Goal: Task Accomplishment & Management: Complete application form

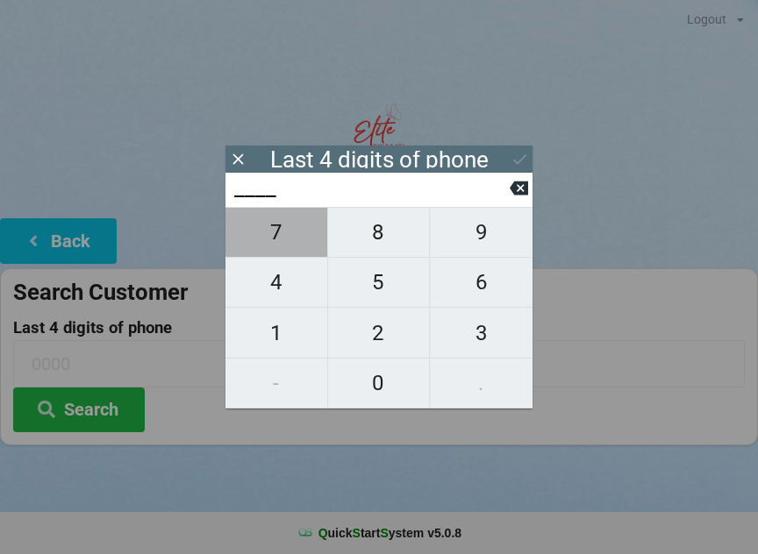
click at [282, 236] on span "7" at bounding box center [276, 232] width 102 height 37
type input "7___"
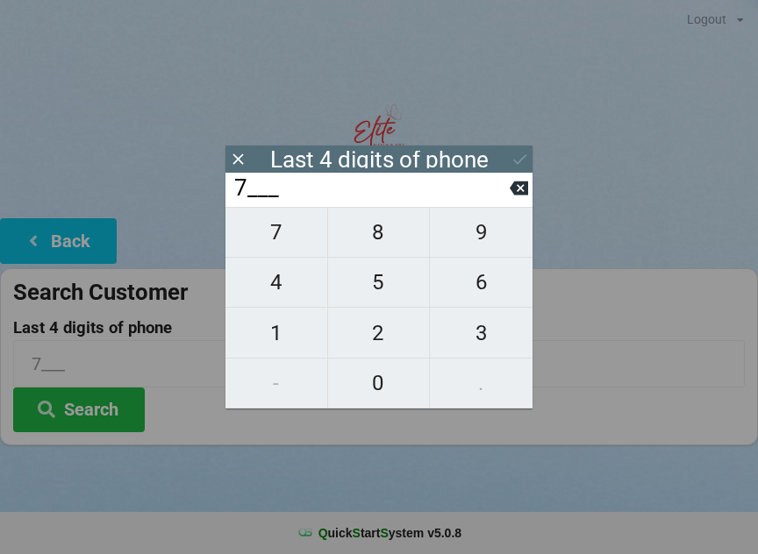
click at [279, 340] on span "1" at bounding box center [276, 333] width 102 height 37
type input "71__"
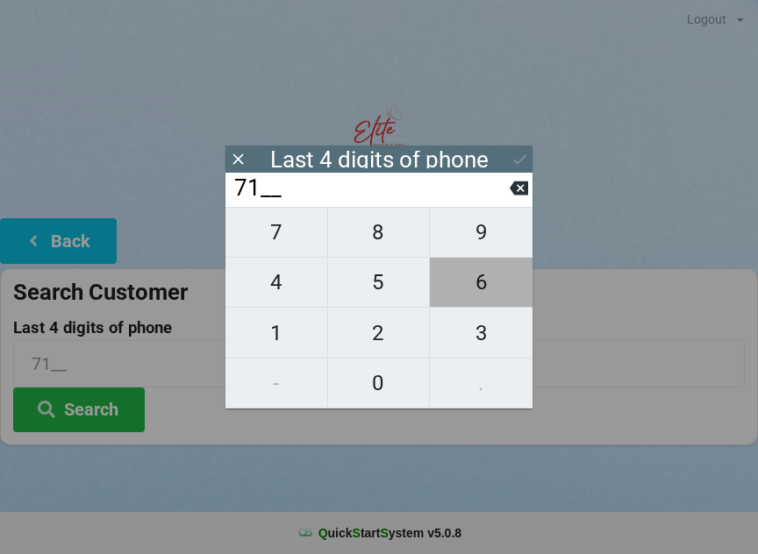
click at [492, 295] on span "6" at bounding box center [481, 282] width 103 height 37
type input "716_"
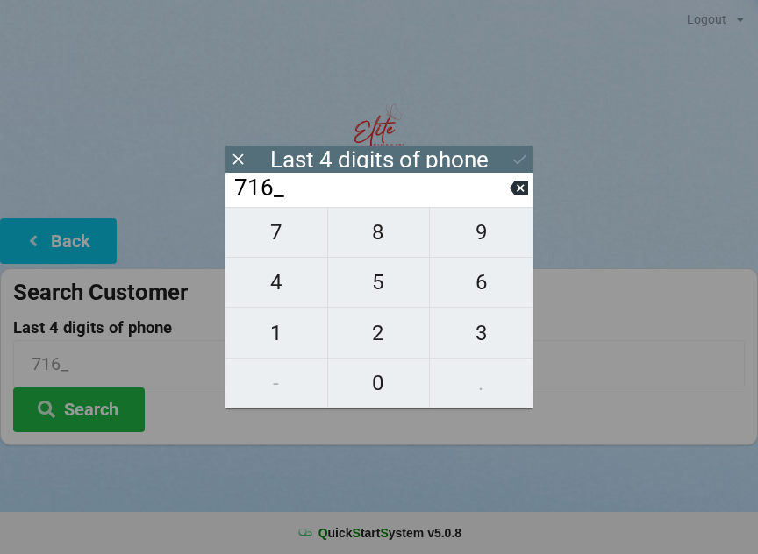
click at [380, 339] on span "2" at bounding box center [379, 333] width 102 height 37
type input "7162"
click at [516, 200] on button at bounding box center [519, 188] width 18 height 24
click at [503, 203] on input "716_" at bounding box center [370, 189] width 277 height 28
click at [512, 200] on button at bounding box center [519, 188] width 18 height 24
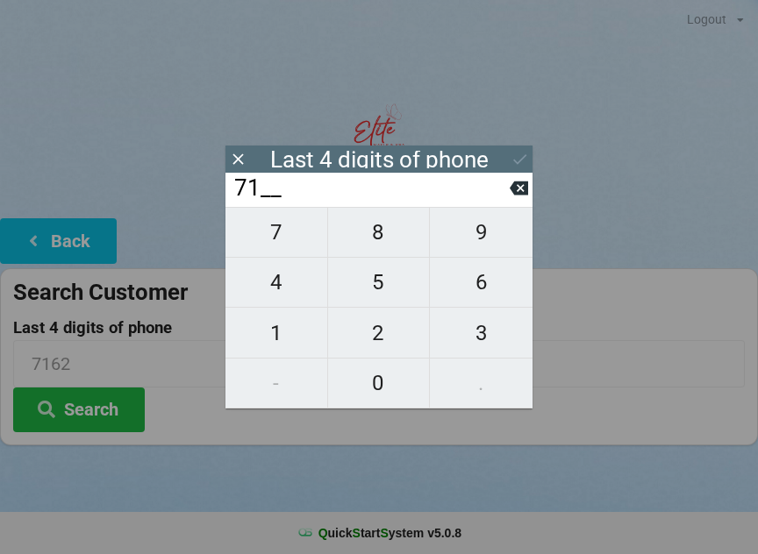
click at [511, 197] on icon at bounding box center [519, 188] width 18 height 18
click at [505, 203] on input "7___" at bounding box center [370, 189] width 277 height 28
click at [512, 196] on icon at bounding box center [519, 189] width 18 height 14
type input "____"
click at [377, 235] on span "8" at bounding box center [379, 232] width 102 height 37
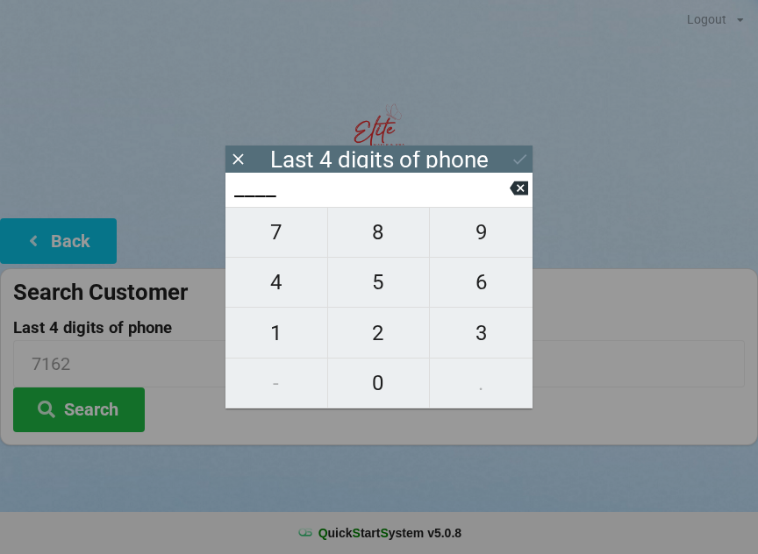
type input "8___"
click at [374, 377] on span "0" at bounding box center [379, 383] width 102 height 37
type input "80__"
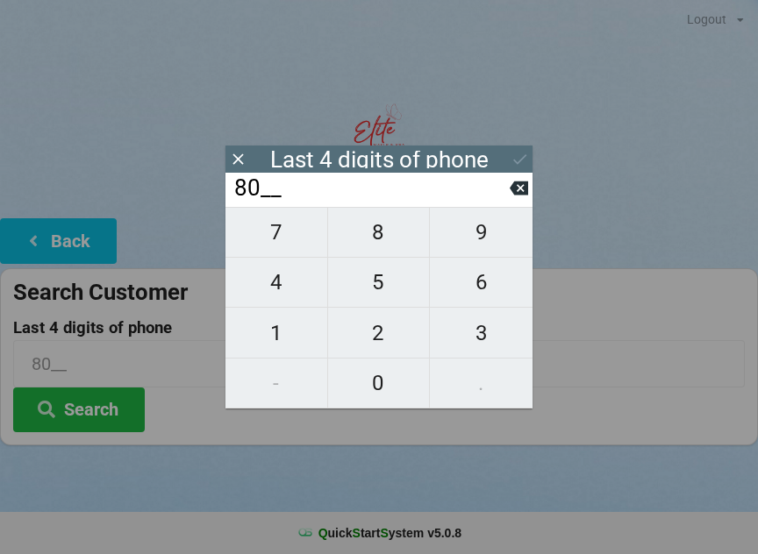
click at [380, 330] on span "2" at bounding box center [379, 333] width 102 height 37
type input "802_"
click at [282, 228] on span "7" at bounding box center [276, 232] width 102 height 37
type input "8027"
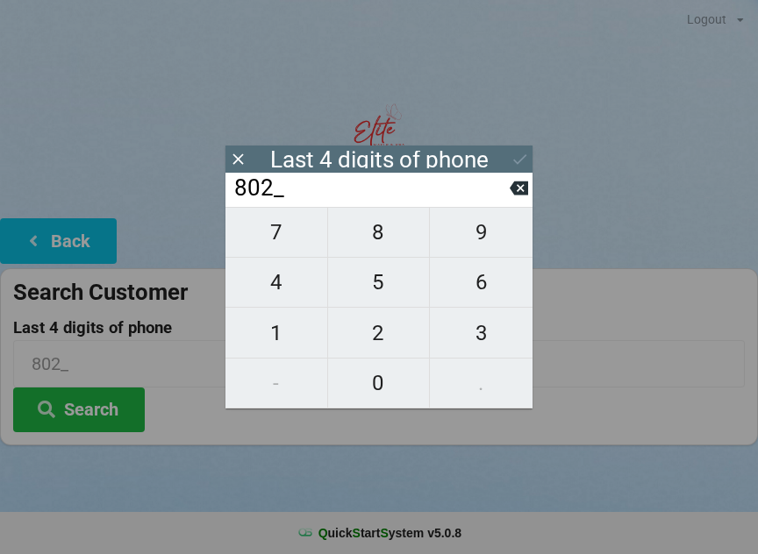
type input "8027"
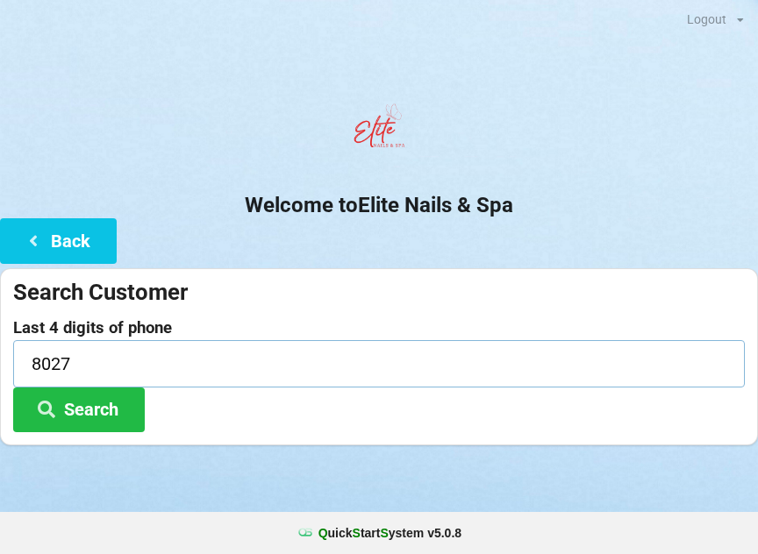
click at [591, 382] on input "8027" at bounding box center [379, 363] width 732 height 46
click at [616, 398] on div "Last 4 digits of phone 8027 Search" at bounding box center [379, 375] width 732 height 113
click at [65, 232] on button "Back" at bounding box center [58, 240] width 117 height 45
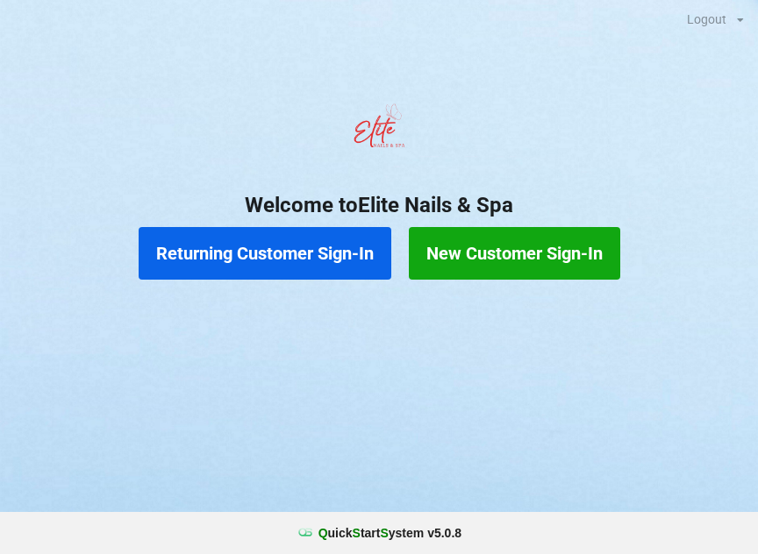
click at [240, 252] on button "Returning Customer Sign-In" at bounding box center [265, 253] width 253 height 53
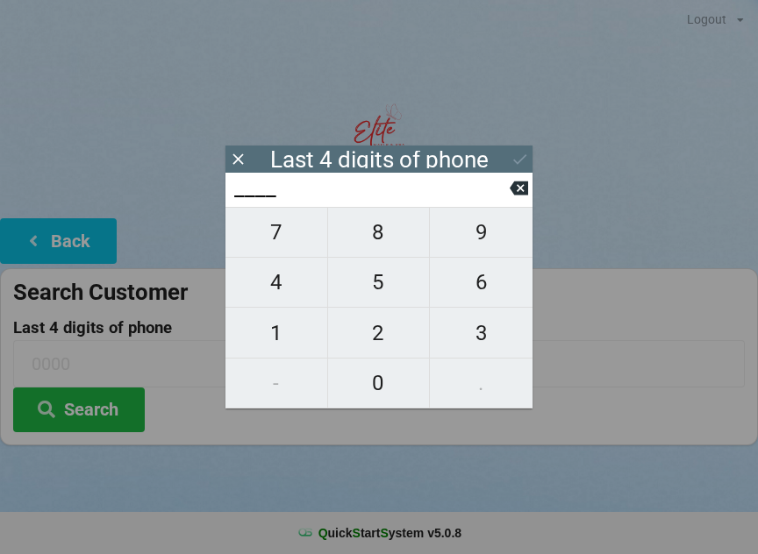
click at [381, 342] on span "2" at bounding box center [379, 333] width 102 height 37
type input "2___"
click at [527, 200] on button at bounding box center [519, 188] width 18 height 24
click at [370, 396] on span "0" at bounding box center [379, 383] width 102 height 37
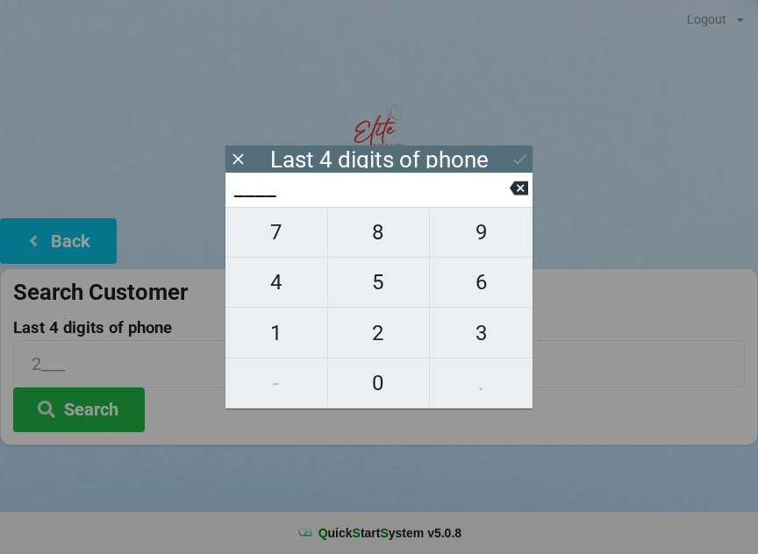
type input "0___"
click at [382, 337] on span "2" at bounding box center [379, 333] width 102 height 37
type input "02__"
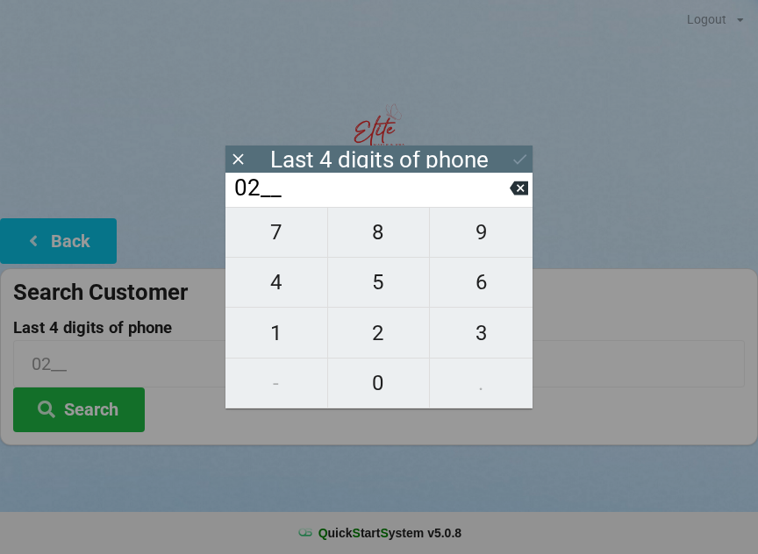
click at [282, 246] on span "7" at bounding box center [276, 232] width 102 height 37
type input "027_"
click at [516, 200] on button at bounding box center [519, 188] width 18 height 24
click at [517, 200] on button at bounding box center [519, 188] width 18 height 24
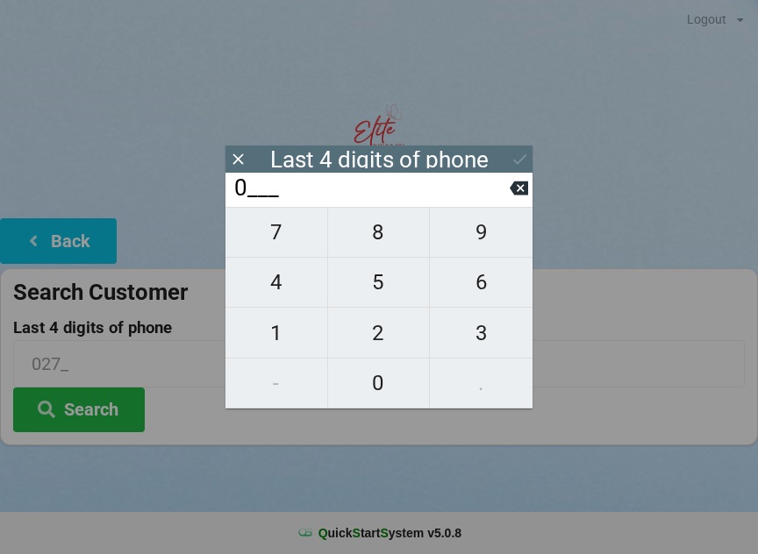
click at [486, 289] on span "6" at bounding box center [481, 282] width 103 height 37
type input "06__"
click at [382, 398] on span "0" at bounding box center [379, 383] width 102 height 37
type input "060_"
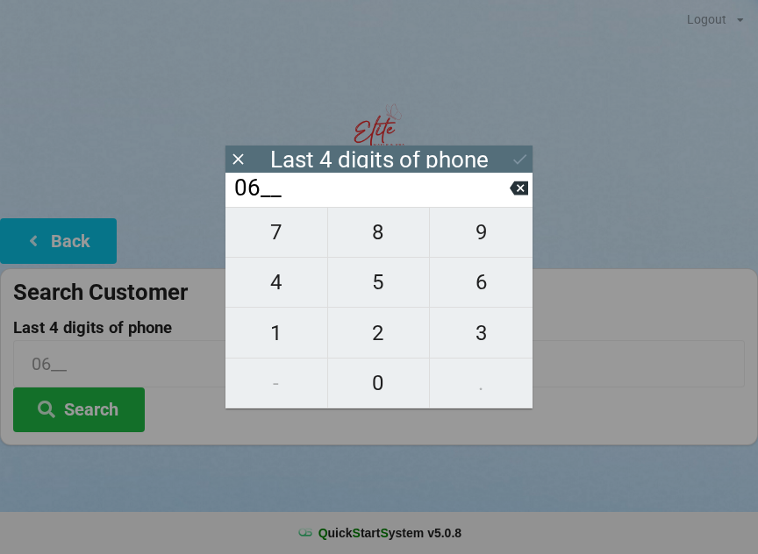
type input "060_"
click at [486, 297] on span "6" at bounding box center [481, 282] width 103 height 37
type input "0606"
click at [272, 354] on div "7 8 9 4 5 6 1 2 3 - 0 ." at bounding box center [378, 308] width 307 height 202
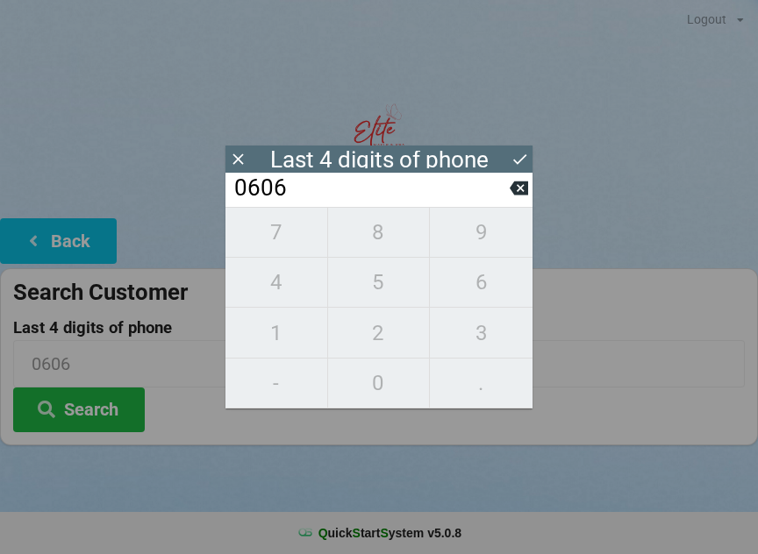
click at [512, 195] on icon at bounding box center [519, 189] width 18 height 14
click at [525, 197] on icon at bounding box center [519, 188] width 18 height 18
click at [520, 200] on button at bounding box center [519, 188] width 18 height 24
click at [527, 196] on icon at bounding box center [519, 189] width 18 height 14
click at [489, 299] on span "6" at bounding box center [481, 282] width 103 height 37
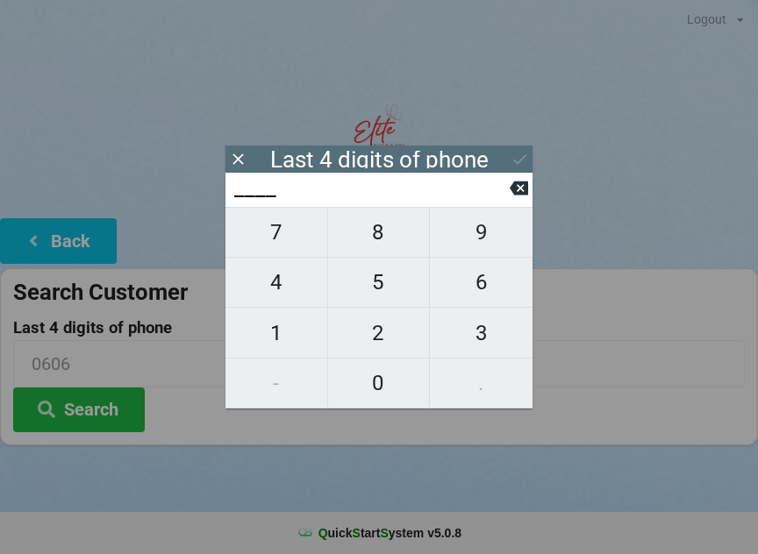
type input "6___"
click at [371, 391] on span "0" at bounding box center [379, 383] width 102 height 37
type input "60__"
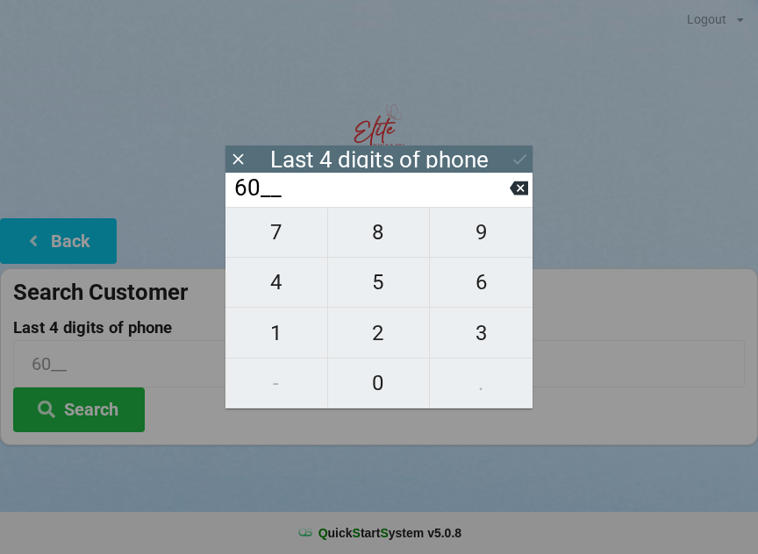
click at [498, 291] on span "6" at bounding box center [481, 282] width 103 height 37
type input "606_"
click at [282, 343] on span "1" at bounding box center [276, 333] width 102 height 37
type input "6061"
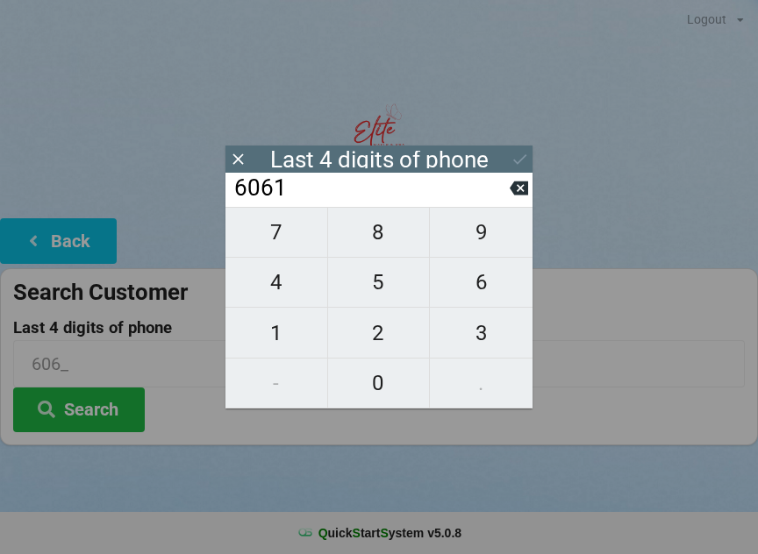
type input "6061"
click at [79, 425] on button "Search" at bounding box center [79, 410] width 132 height 45
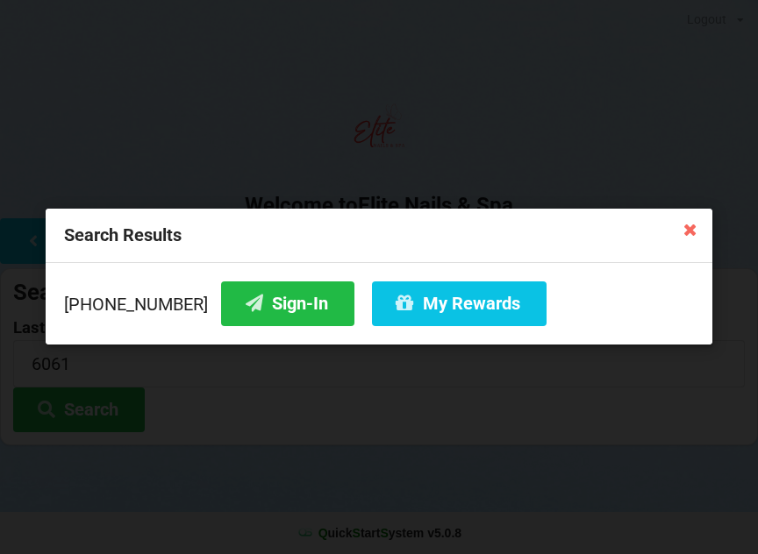
click at [256, 313] on button "Sign-In" at bounding box center [287, 304] width 133 height 45
